Goal: Unclear: Browse casually

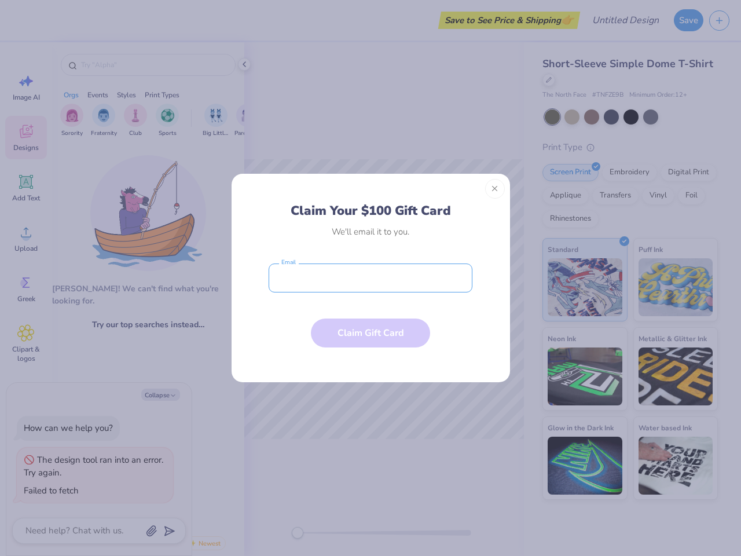
type textarea "x"
click at [371, 278] on input "email" at bounding box center [371, 277] width 204 height 29
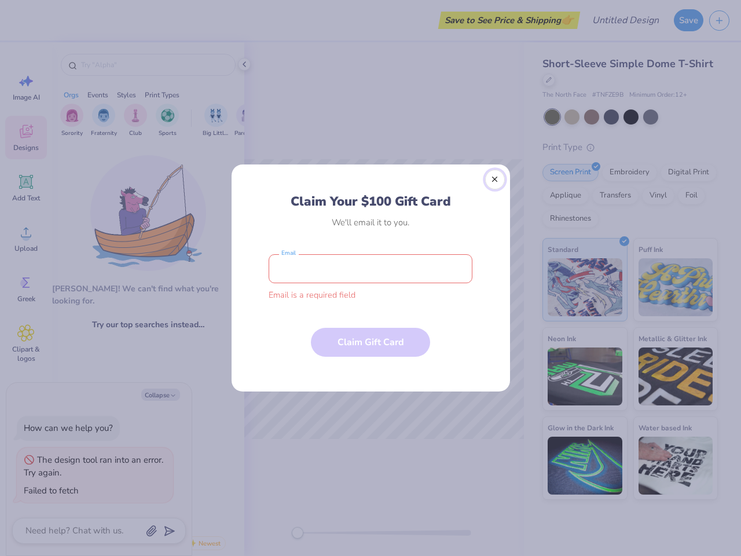
click at [495, 189] on button "Close" at bounding box center [495, 180] width 20 height 20
